Goal: Navigation & Orientation: Go to known website

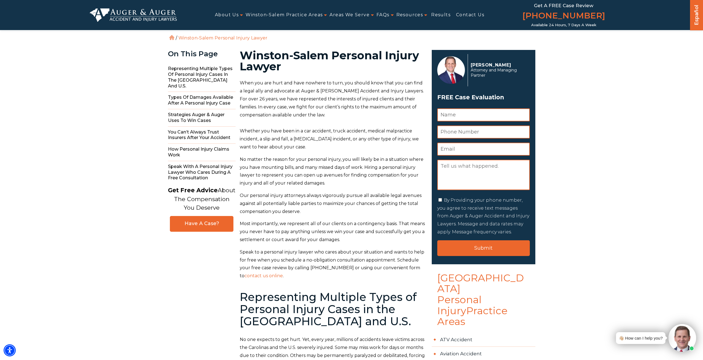
click at [172, 39] on link "Home" at bounding box center [171, 37] width 5 height 5
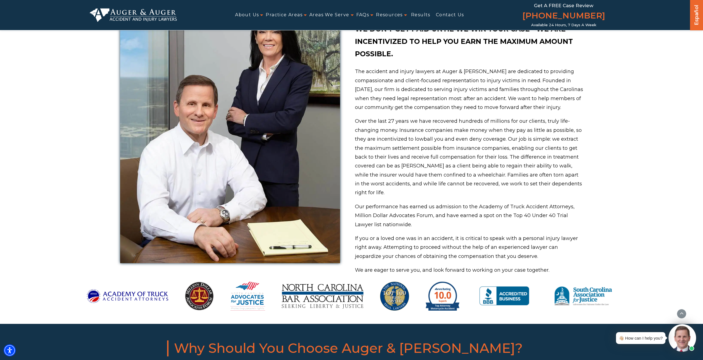
scroll to position [248, 0]
